Goal: Find contact information: Find contact information

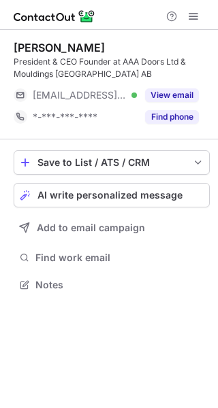
scroll to position [275, 218]
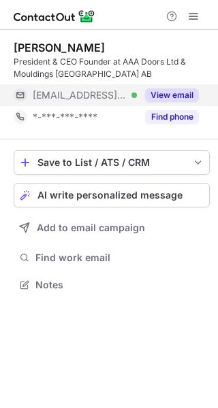
click at [180, 89] on button "View email" at bounding box center [172, 95] width 54 height 14
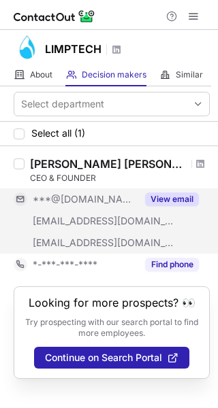
click at [165, 197] on button "View email" at bounding box center [172, 199] width 54 height 14
